Goal: Task Accomplishment & Management: Use online tool/utility

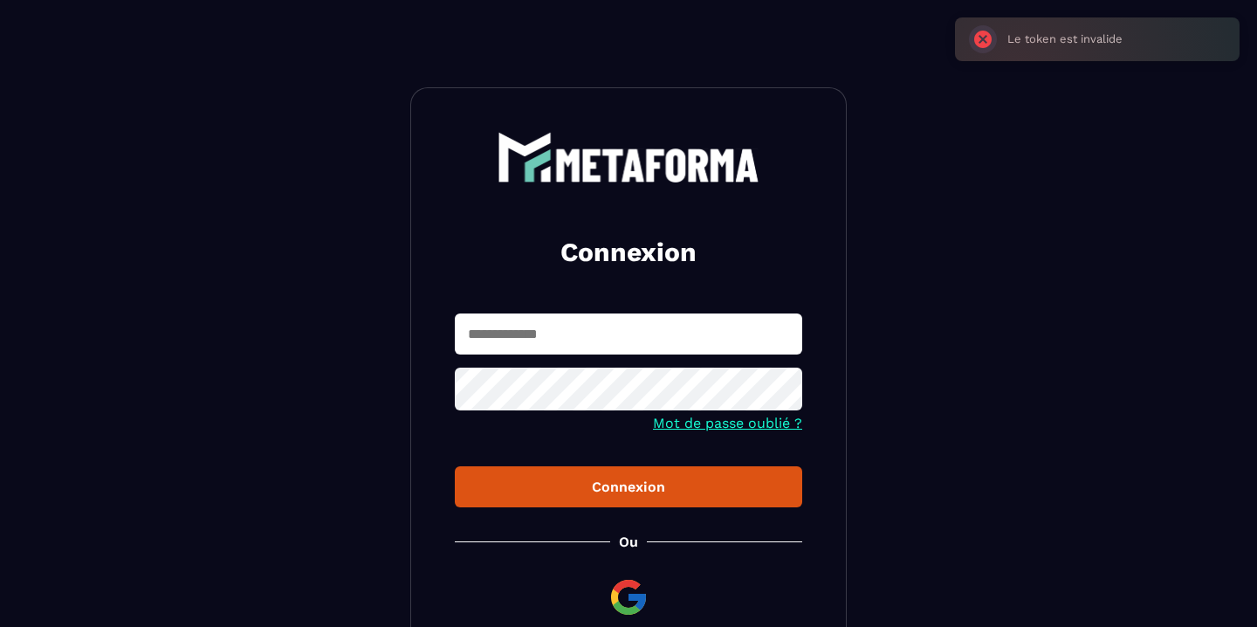
click at [547, 341] on input "text" at bounding box center [629, 333] width 348 height 41
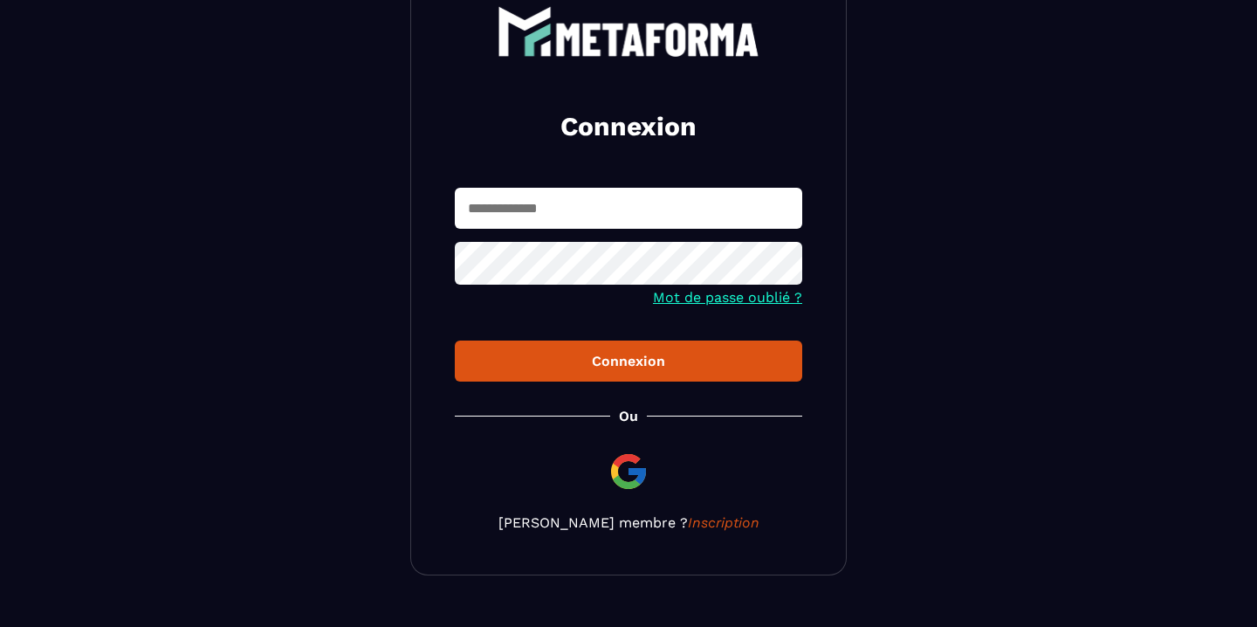
scroll to position [127, 0]
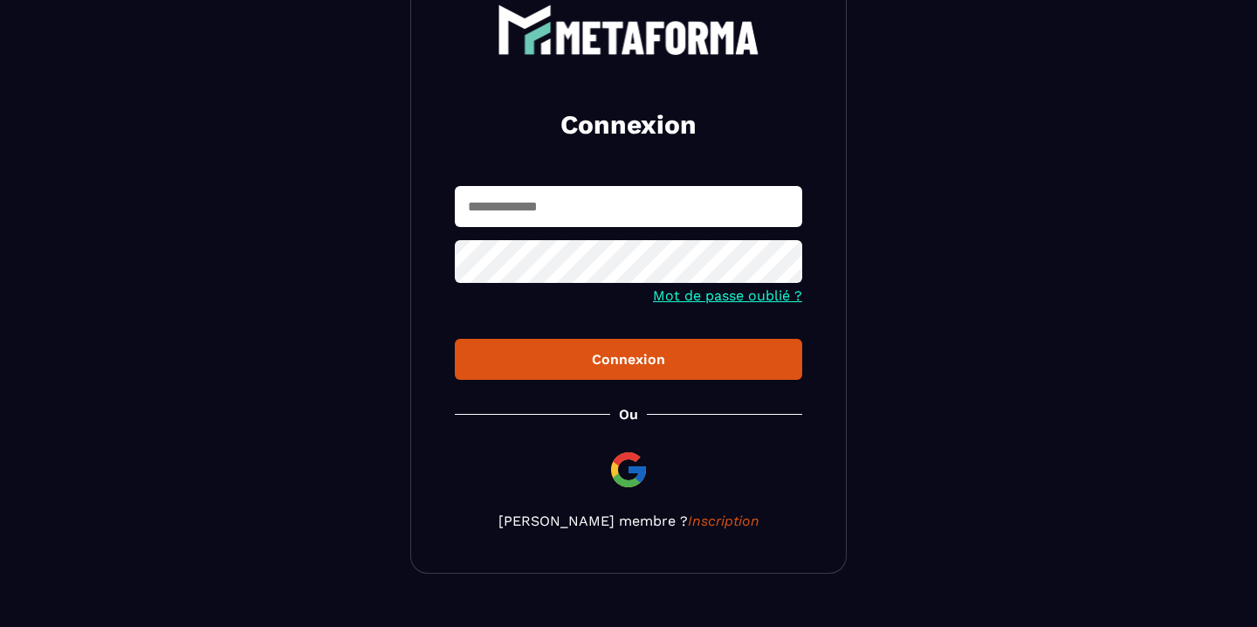
click at [617, 466] on div "Connexion Mot de passe oublié ? Connexion Ou Devenir membre ? Inscription" at bounding box center [628, 267] width 437 height 614
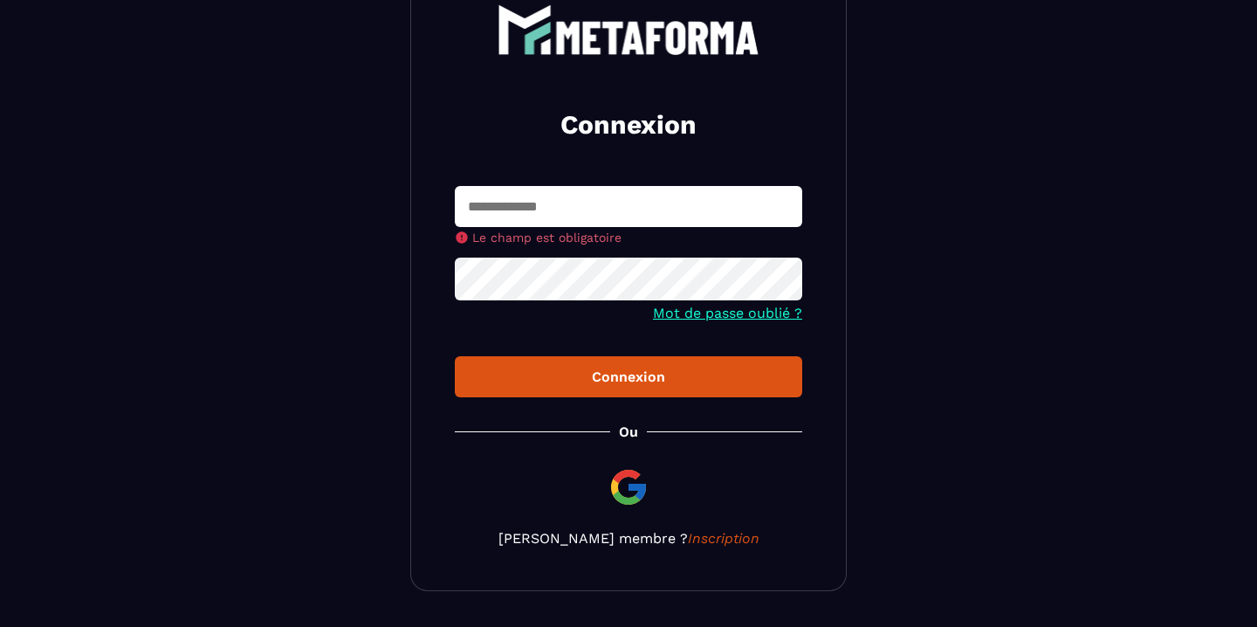
click at [645, 207] on input "text" at bounding box center [629, 206] width 348 height 41
click at [628, 545] on p "Devenir membre ? Inscription" at bounding box center [629, 538] width 348 height 17
click at [630, 501] on img at bounding box center [629, 487] width 42 height 42
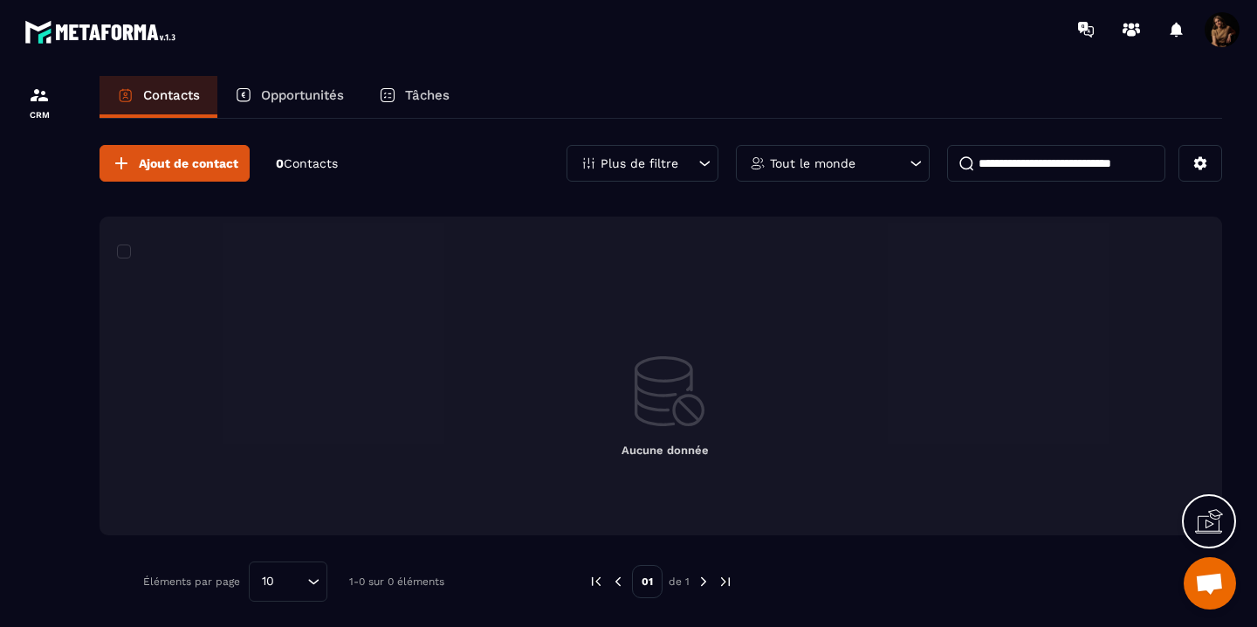
click at [321, 91] on p "Opportunités" at bounding box center [302, 95] width 83 height 16
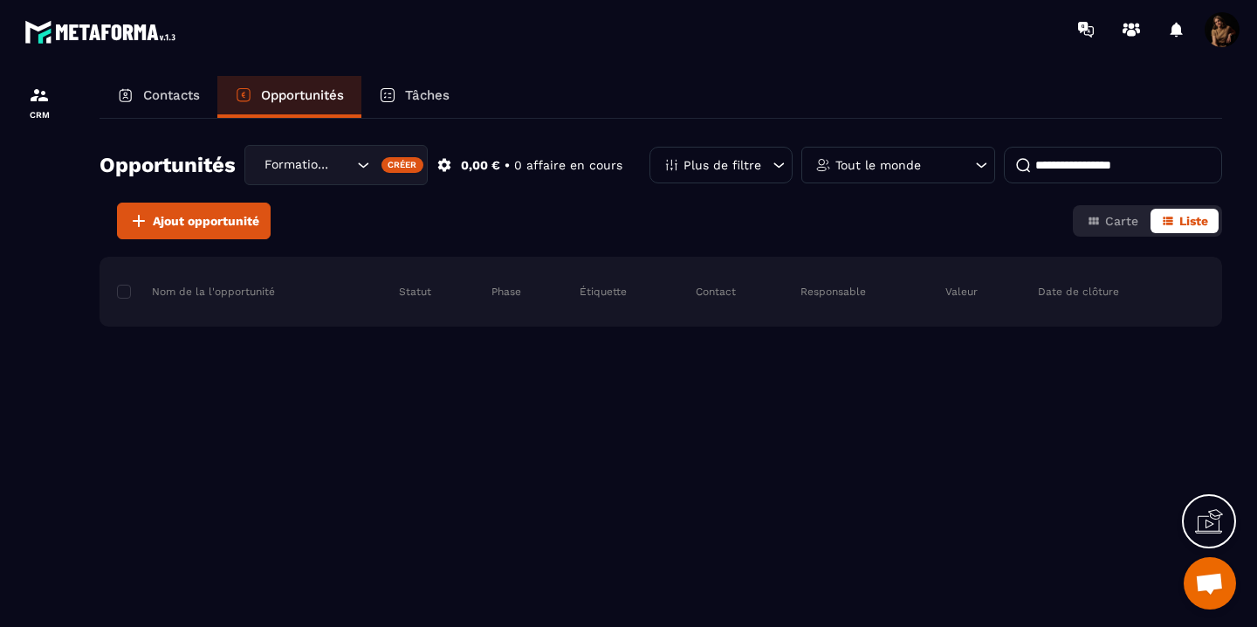
click at [430, 100] on p "Tâches" at bounding box center [427, 95] width 45 height 16
